Goal: Information Seeking & Learning: Learn about a topic

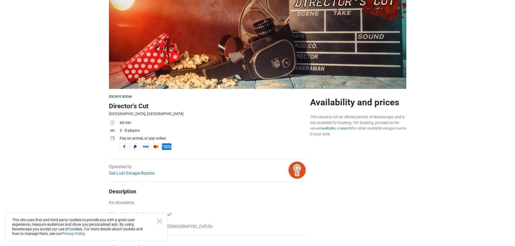
scroll to position [108, 0]
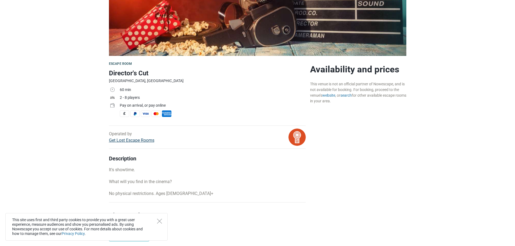
click at [145, 141] on link "Get Lost Escape Rooms" at bounding box center [131, 140] width 45 height 5
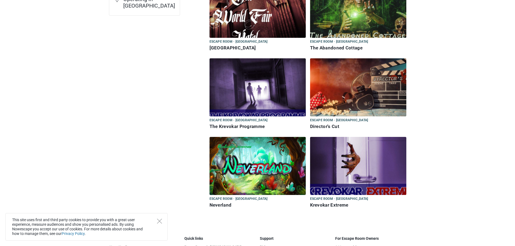
scroll to position [108, 0]
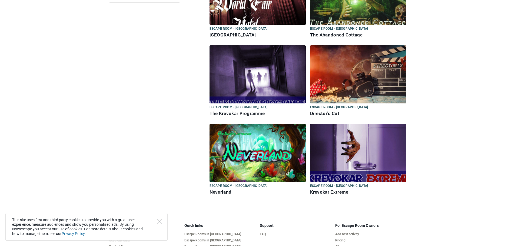
click at [335, 168] on img at bounding box center [358, 153] width 96 height 58
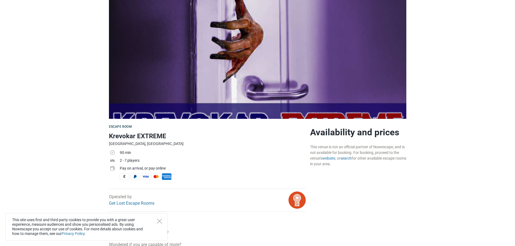
scroll to position [54, 0]
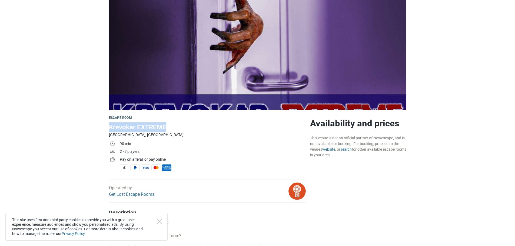
drag, startPoint x: 168, startPoint y: 128, endPoint x: 109, endPoint y: 128, distance: 59.8
click at [109, 128] on h1 "Krevokar EXTREME" at bounding box center [207, 127] width 197 height 10
copy h1 "Krevokar EXTREME"
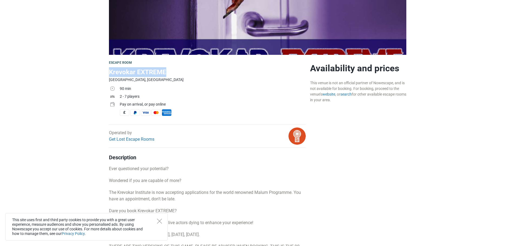
scroll to position [108, 0]
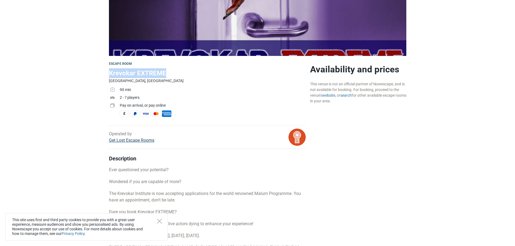
click at [148, 140] on link "Get Lost Escape Rooms" at bounding box center [131, 140] width 45 height 5
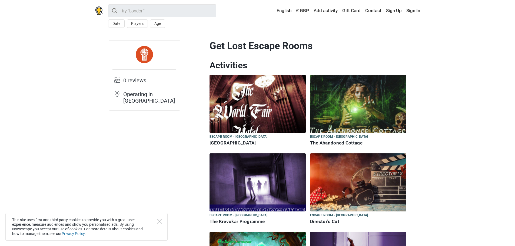
click at [255, 113] on img at bounding box center [258, 104] width 96 height 58
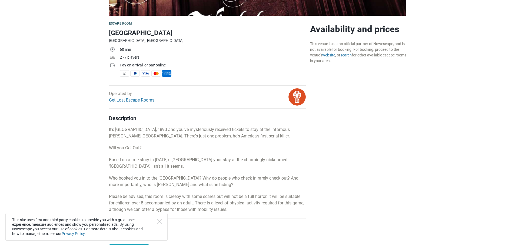
scroll to position [162, 0]
